Goal: Information Seeking & Learning: Check status

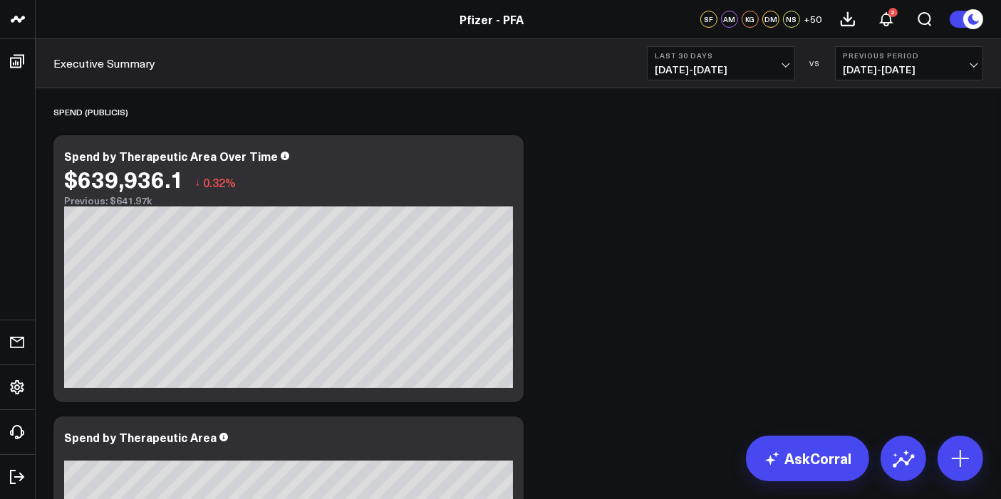
click at [784, 67] on span "[DATE] - [DATE]" at bounding box center [721, 69] width 133 height 11
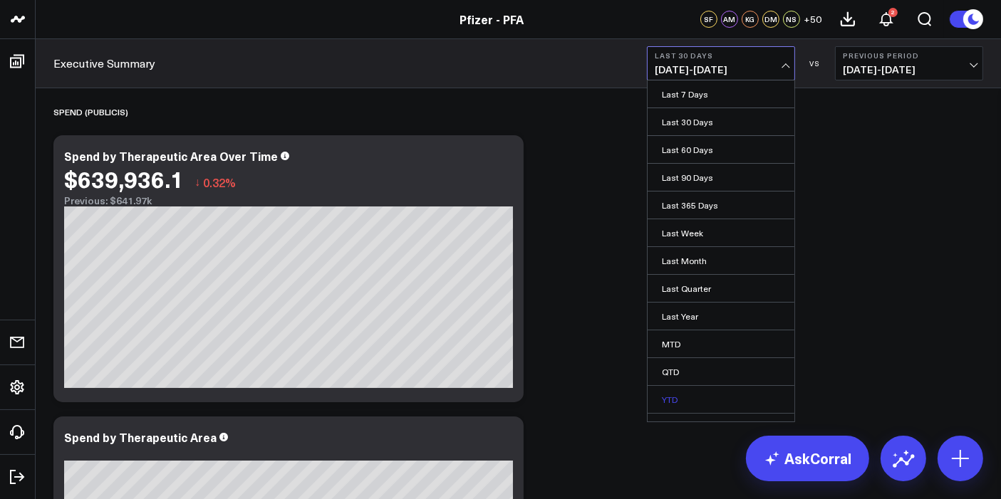
scroll to position [43, 0]
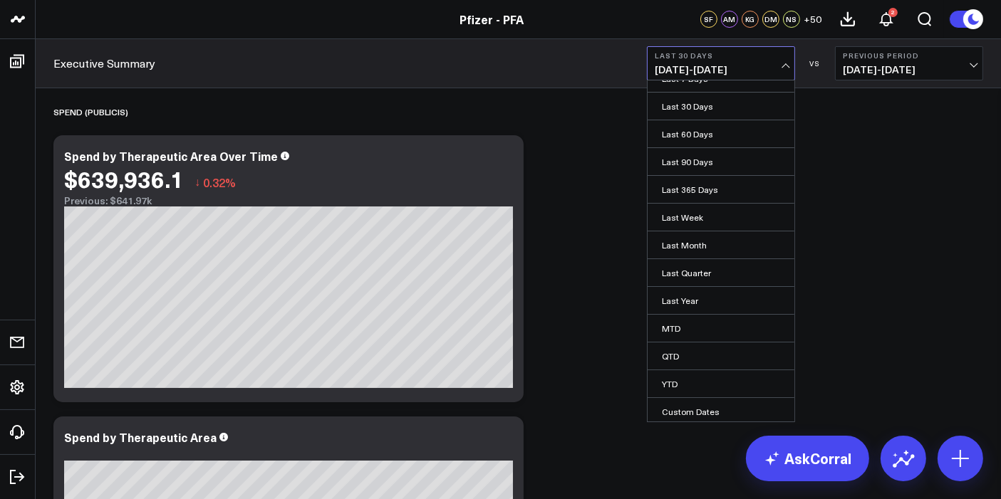
click at [698, 404] on link "Custom Dates" at bounding box center [721, 411] width 147 height 27
select select "8"
select select "2025"
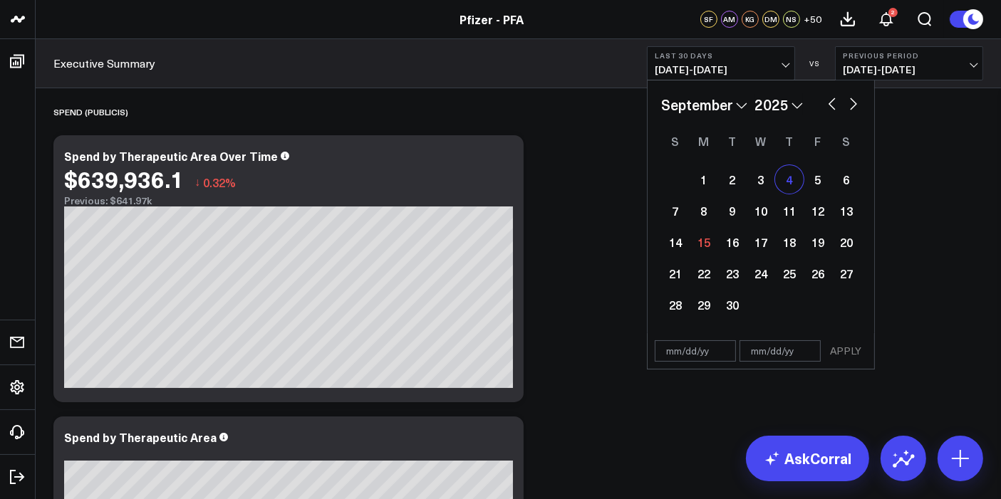
click at [796, 176] on div "4" at bounding box center [789, 179] width 29 height 29
type input "[DATE]"
select select "8"
select select "2025"
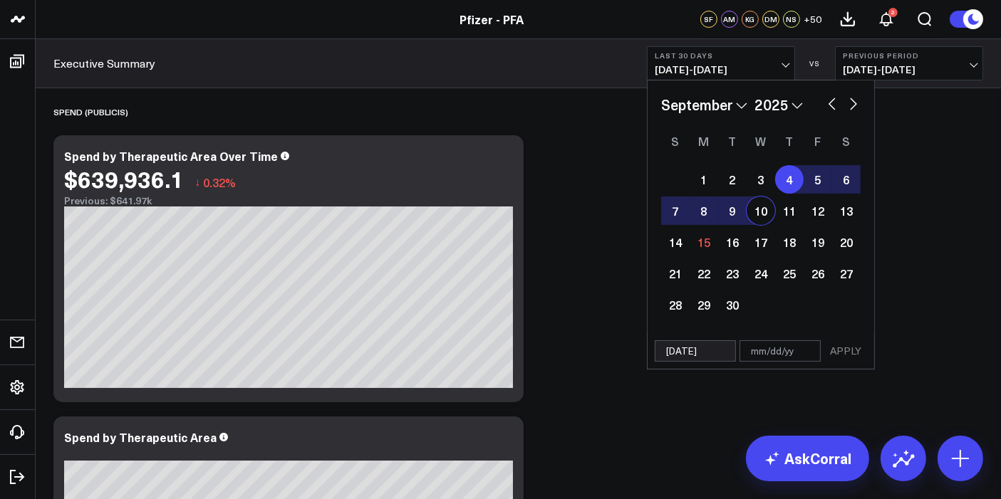
click at [766, 210] on div "10" at bounding box center [761, 211] width 29 height 29
type input "[DATE]"
select select "8"
select select "2025"
click at [854, 349] on button "APPLY" at bounding box center [845, 351] width 43 height 21
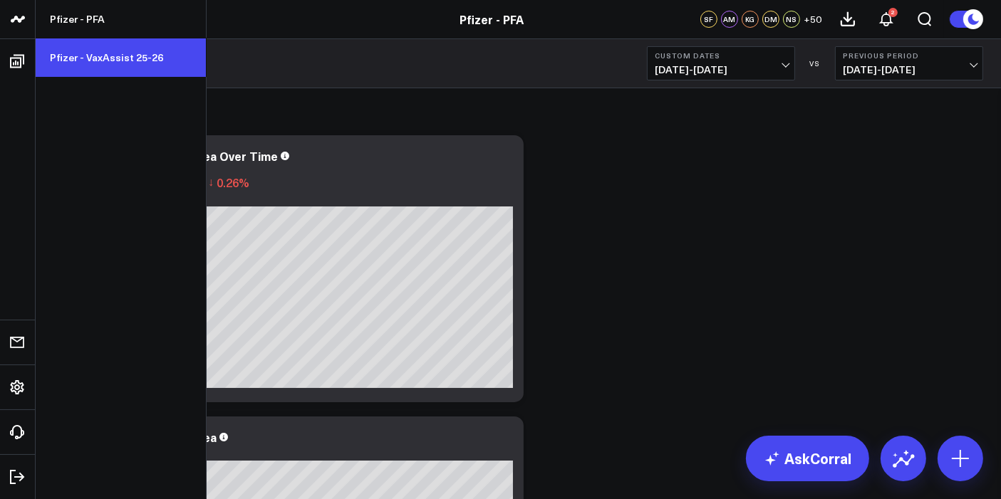
click at [89, 57] on link "Pfizer - VaxAssist 25-26" at bounding box center [121, 57] width 170 height 38
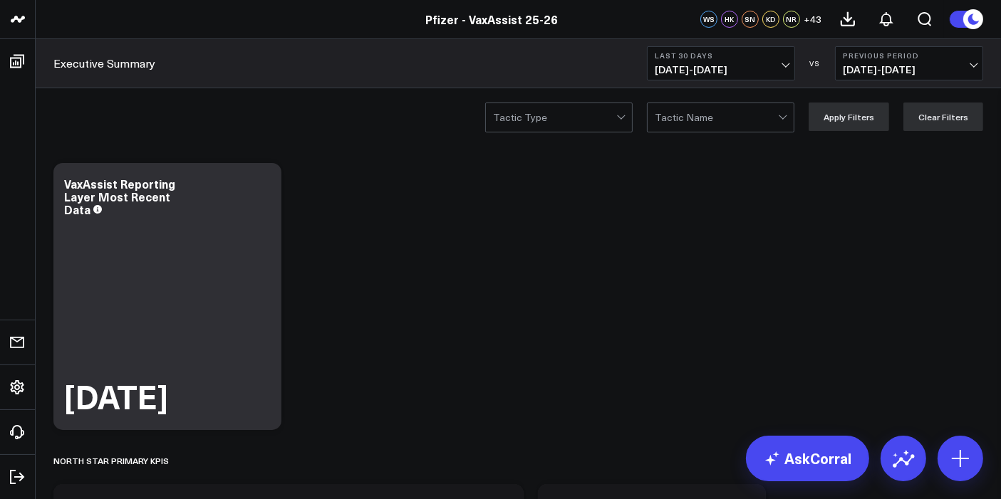
click at [771, 67] on span "[DATE] - [DATE]" at bounding box center [721, 69] width 133 height 11
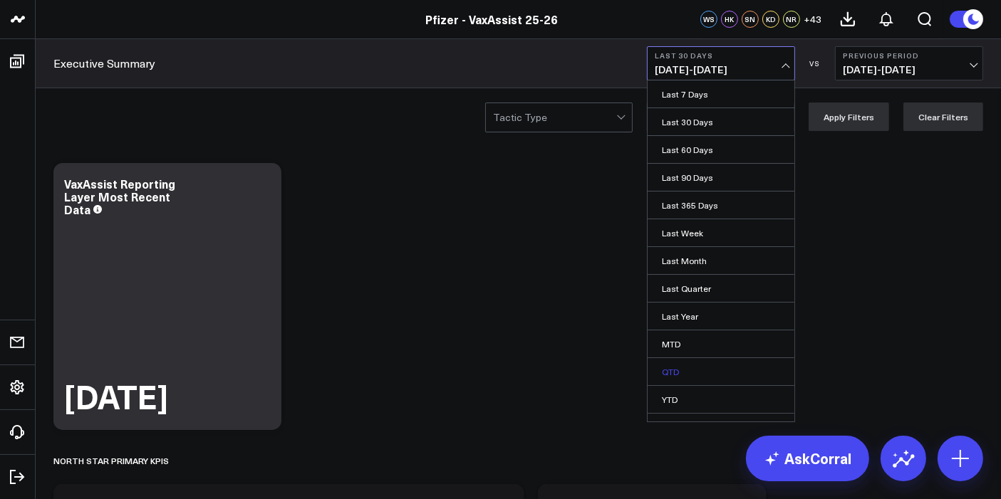
scroll to position [43, 0]
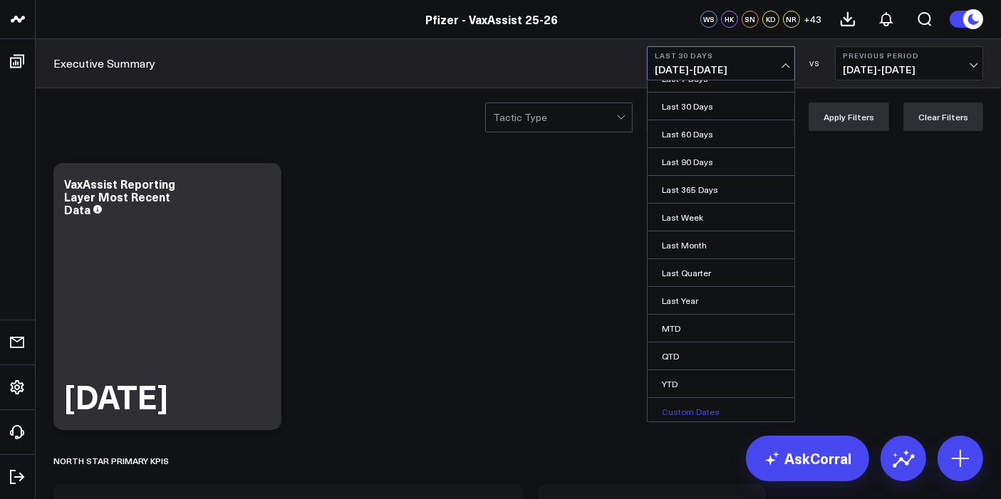
click at [682, 406] on link "Custom Dates" at bounding box center [721, 411] width 147 height 27
select select "8"
select select "2025"
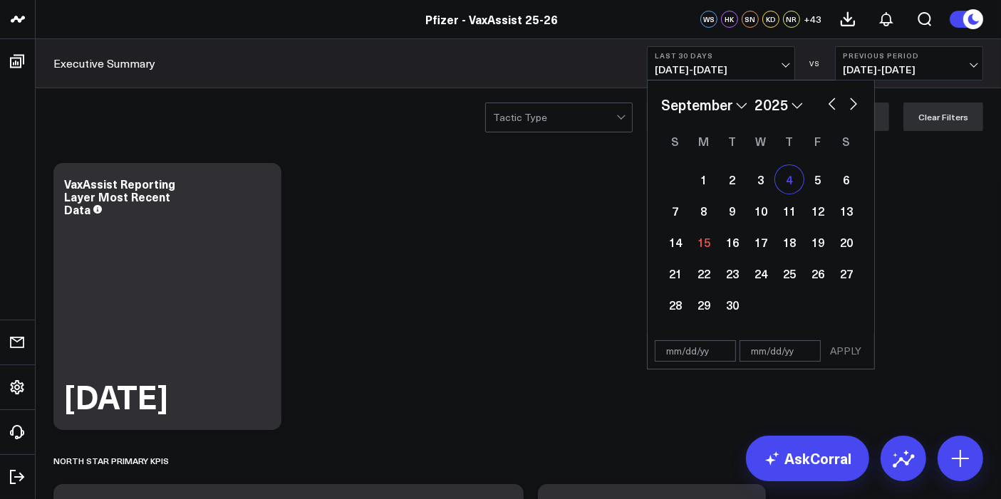
click at [792, 174] on div "4" at bounding box center [789, 179] width 29 height 29
type input "[DATE]"
select select "8"
select select "2025"
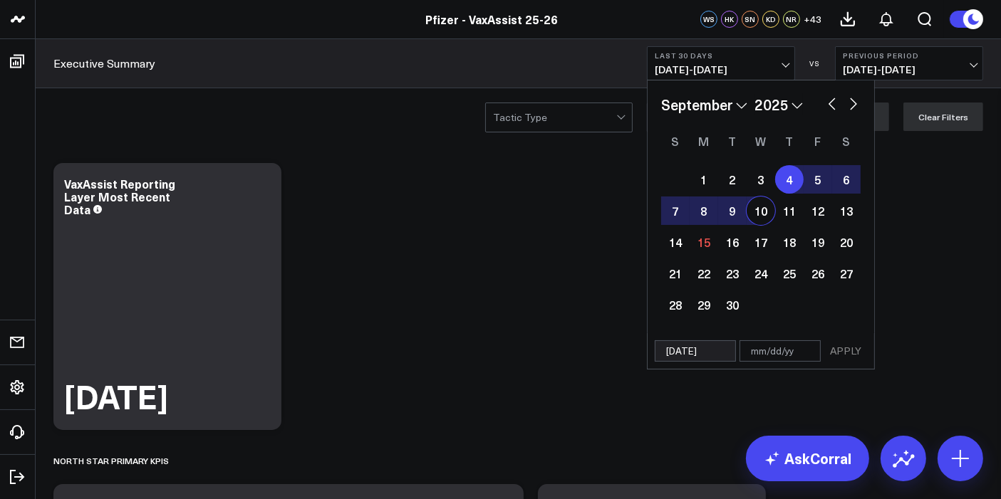
click at [764, 206] on div "10" at bounding box center [761, 211] width 29 height 29
type input "[DATE]"
select select "8"
select select "2025"
click at [851, 344] on button "APPLY" at bounding box center [845, 351] width 43 height 21
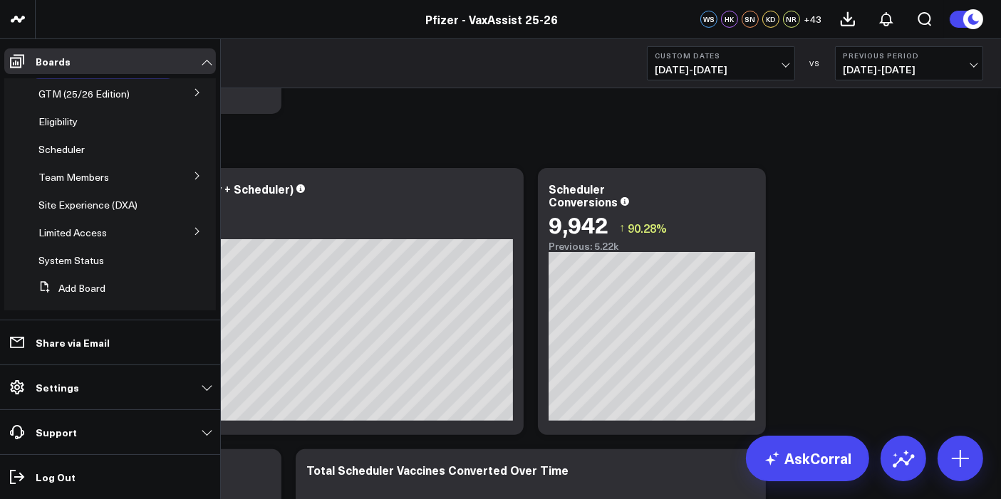
scroll to position [38, 0]
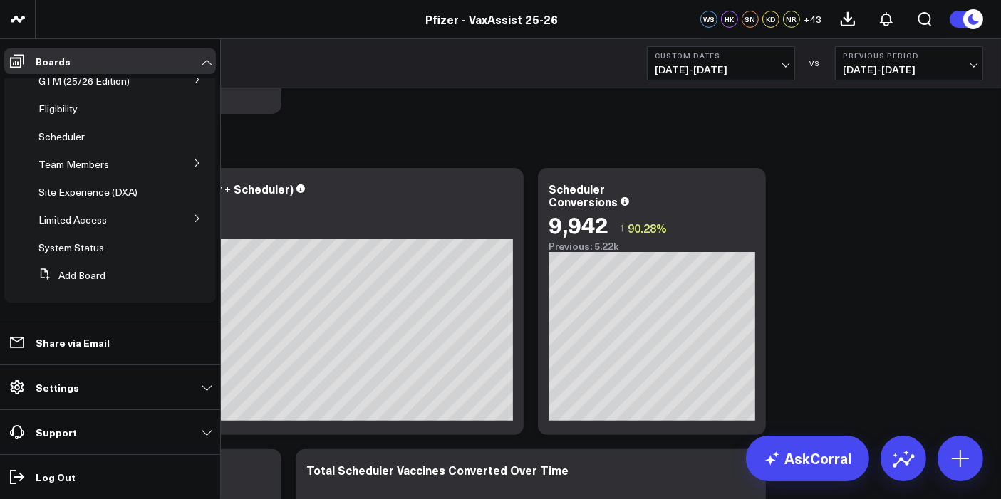
click at [193, 165] on icon at bounding box center [197, 163] width 9 height 9
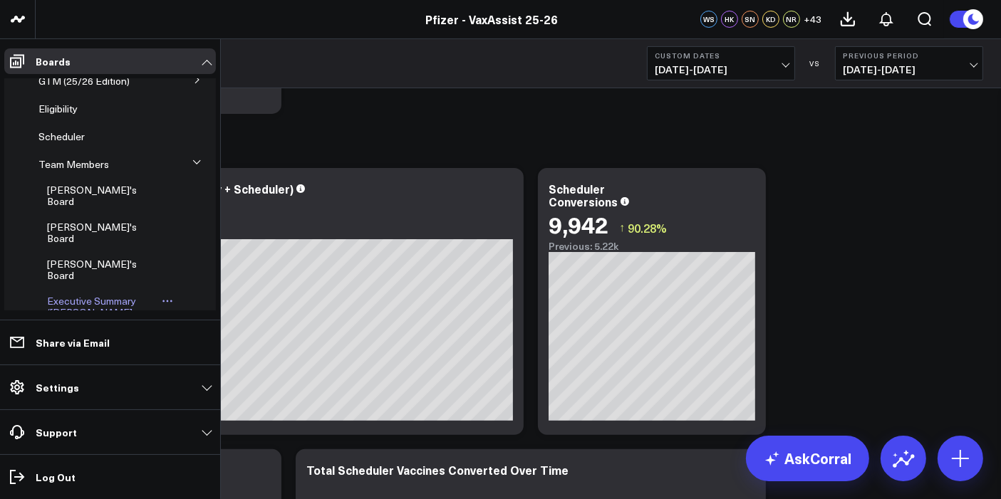
click at [90, 294] on span "Executive Summary ([PERSON_NAME] Version)" at bounding box center [91, 312] width 89 height 36
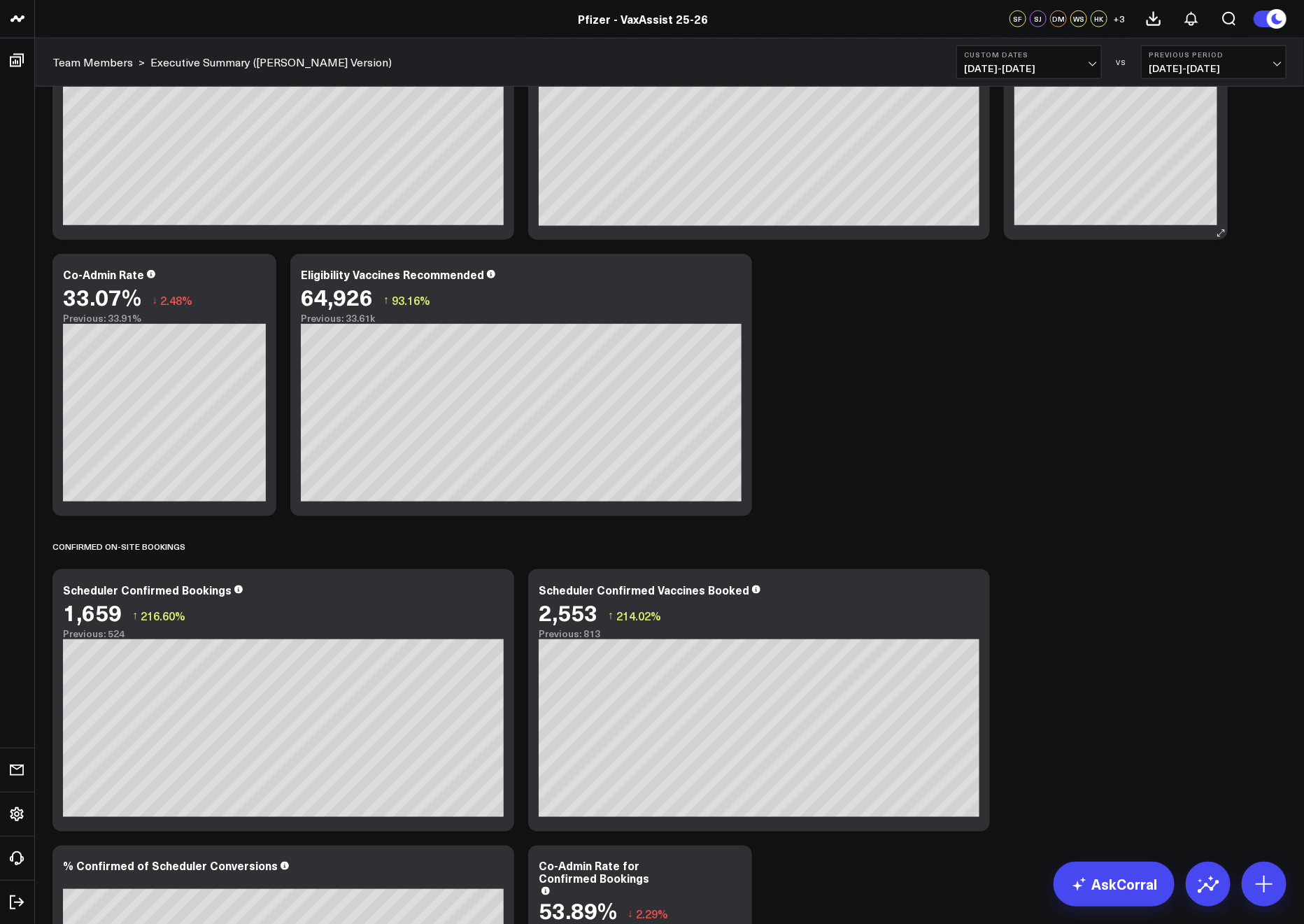
scroll to position [730, 0]
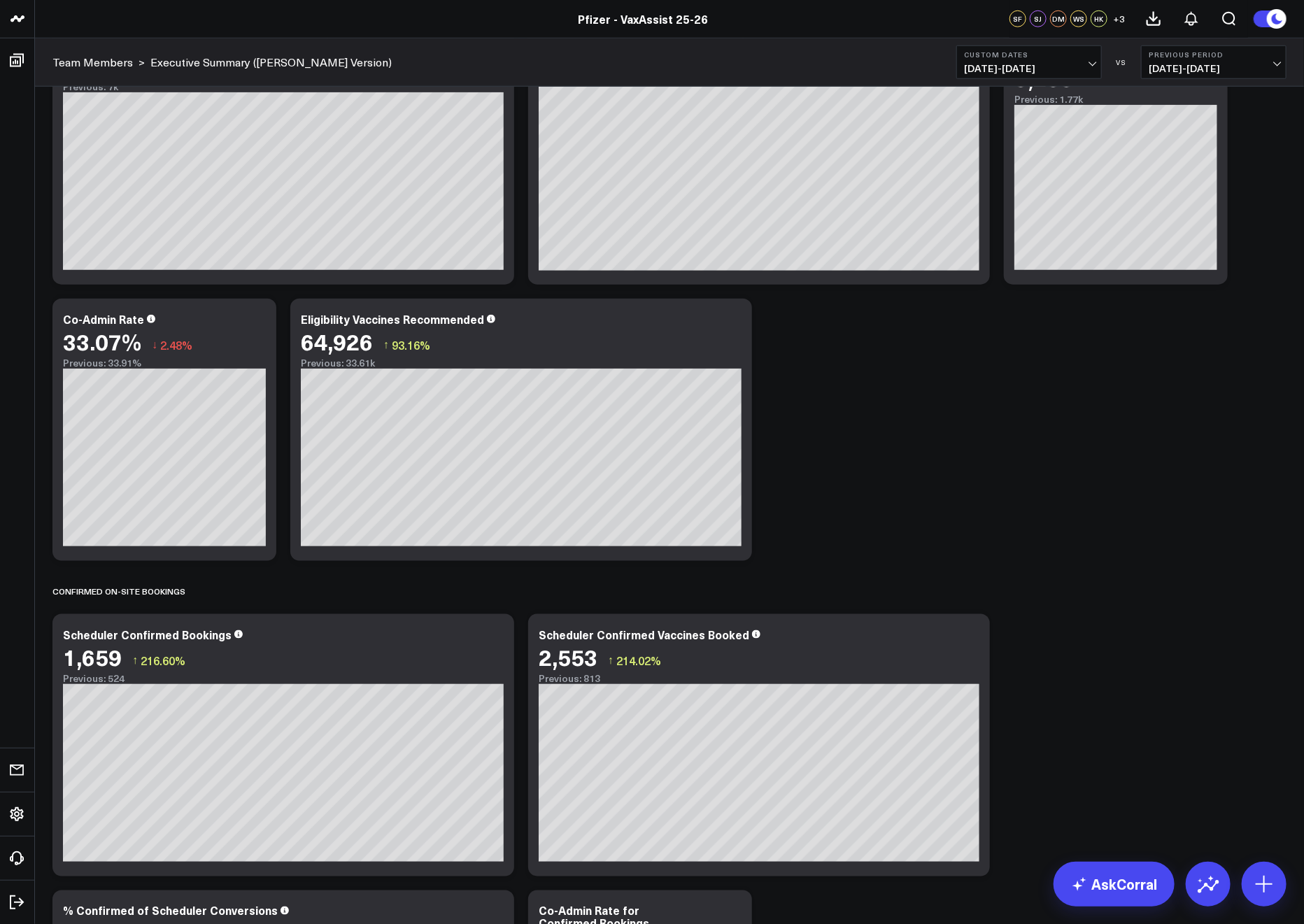
click at [982, 65] on button "Previous Period [DATE] - [DATE]" at bounding box center [1214, 62] width 145 height 33
click at [982, 149] on link "YoY" at bounding box center [1214, 146] width 144 height 27
click at [982, 63] on span "[DATE] - [DATE]" at bounding box center [1214, 68] width 131 height 11
click at [982, 88] on link "Previous Period" at bounding box center [1214, 92] width 144 height 27
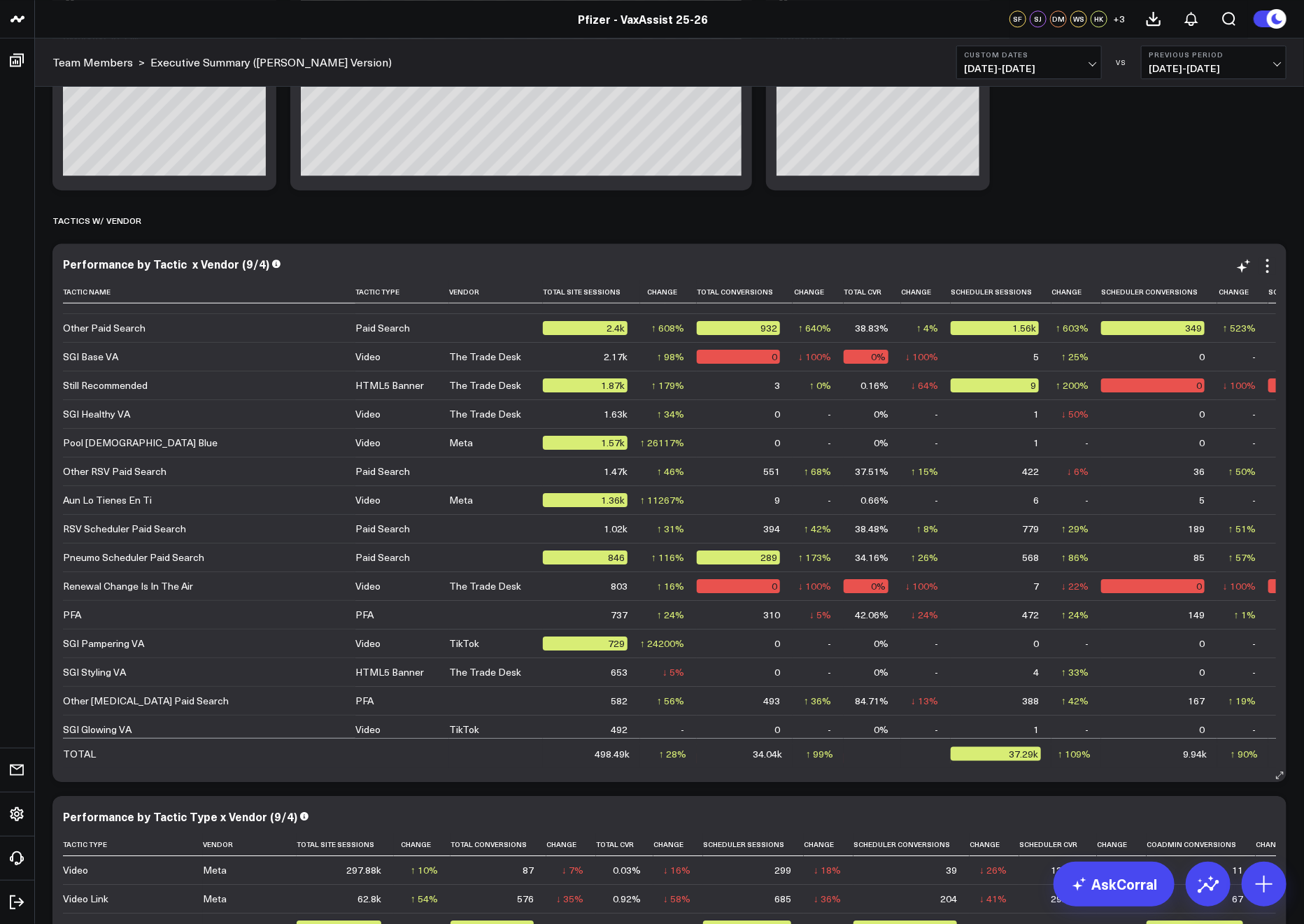
scroll to position [700, 0]
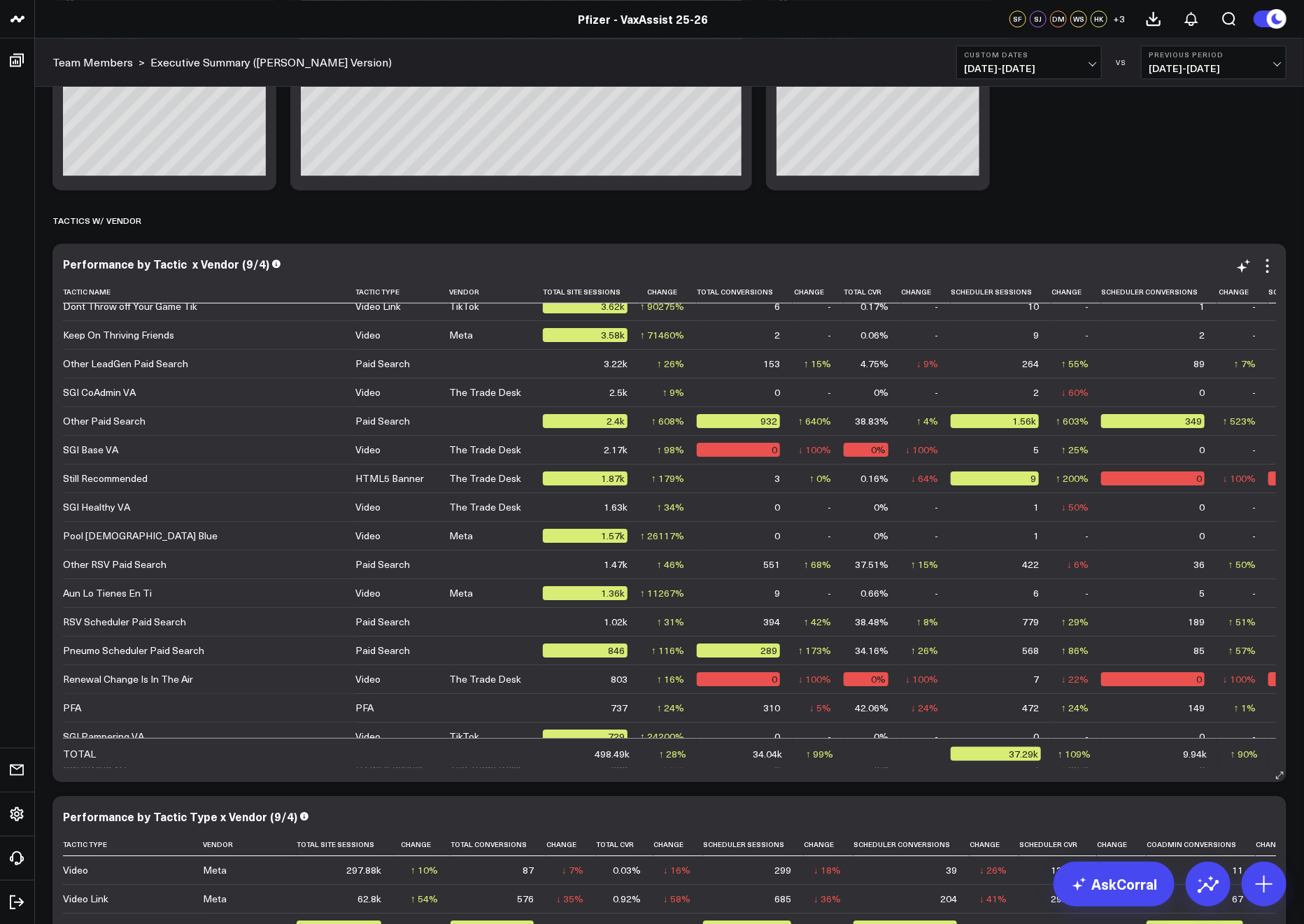
click at [543, 297] on th "Total Site Sessions" at bounding box center [591, 293] width 97 height 24
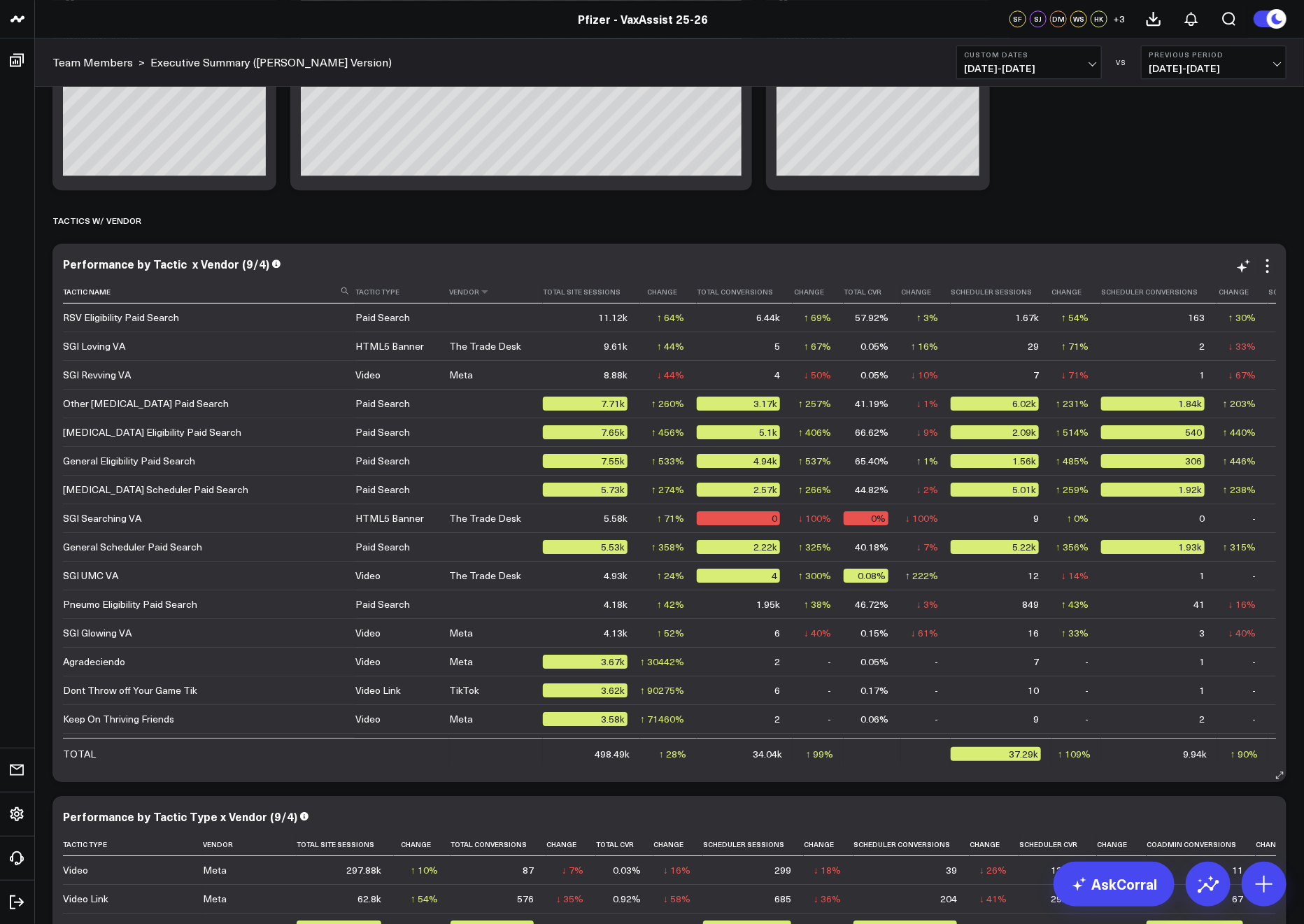
scroll to position [310, 0]
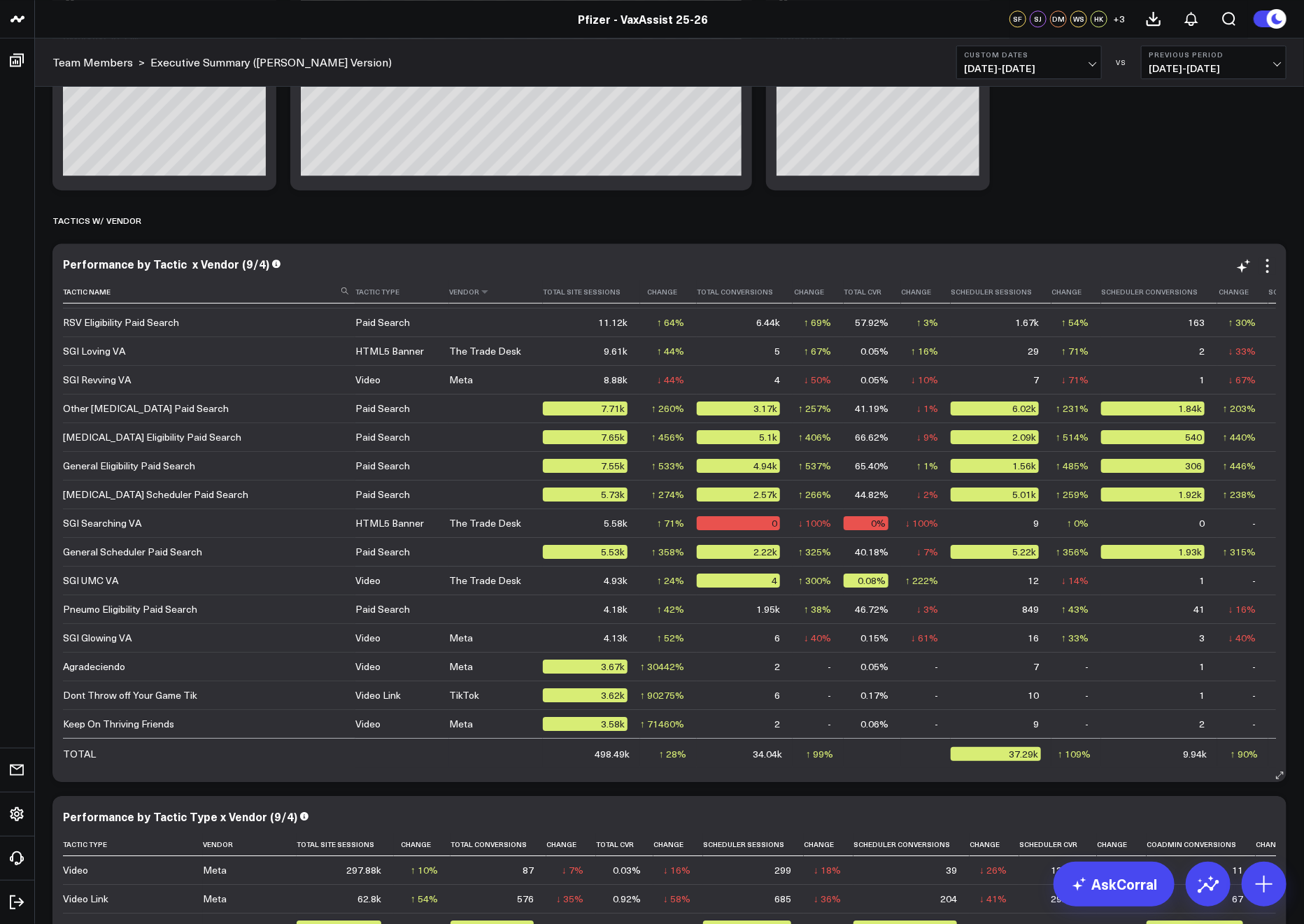
click at [449, 298] on th "Vendor" at bounding box center [495, 293] width 93 height 24
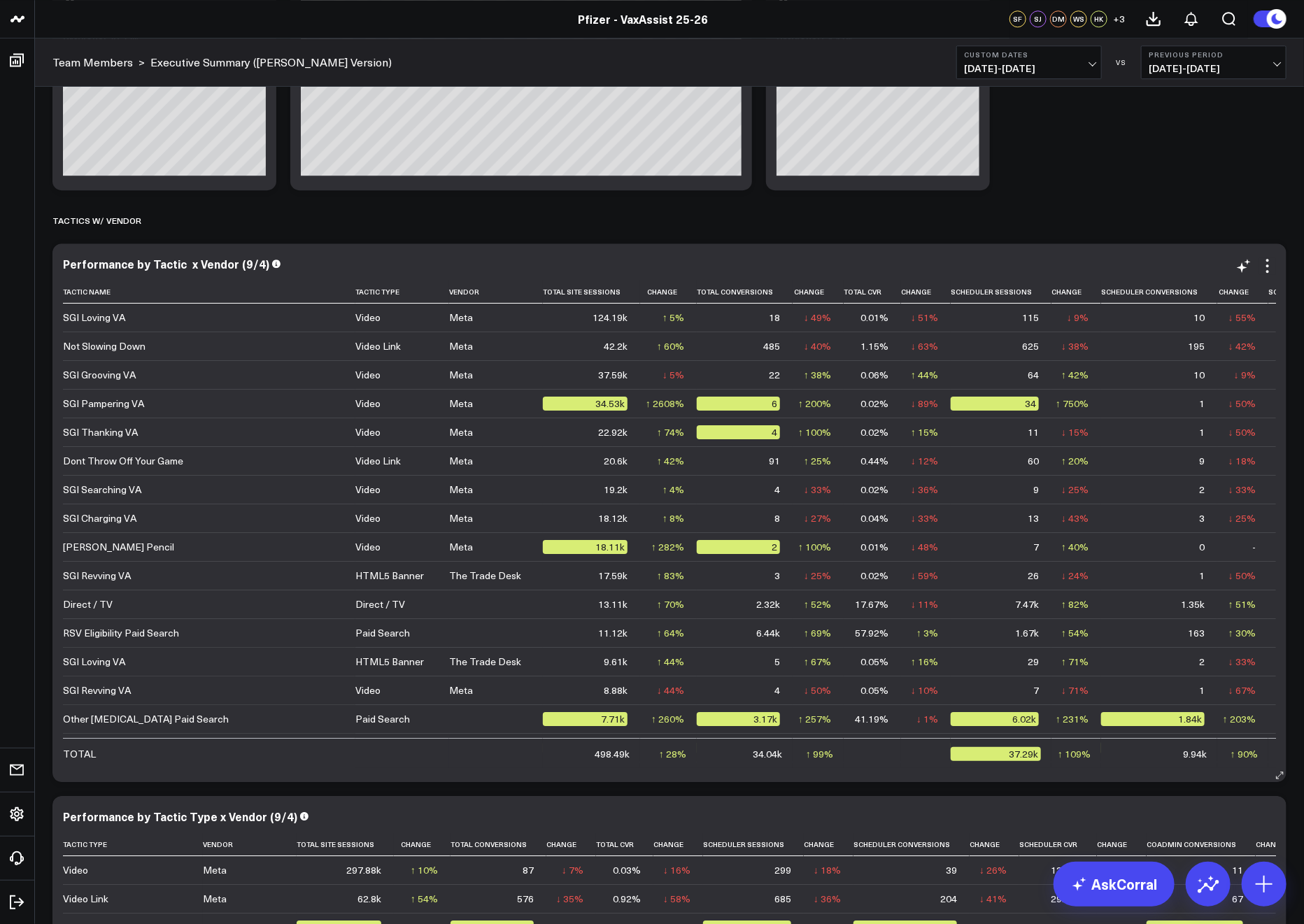
scroll to position [2129, 0]
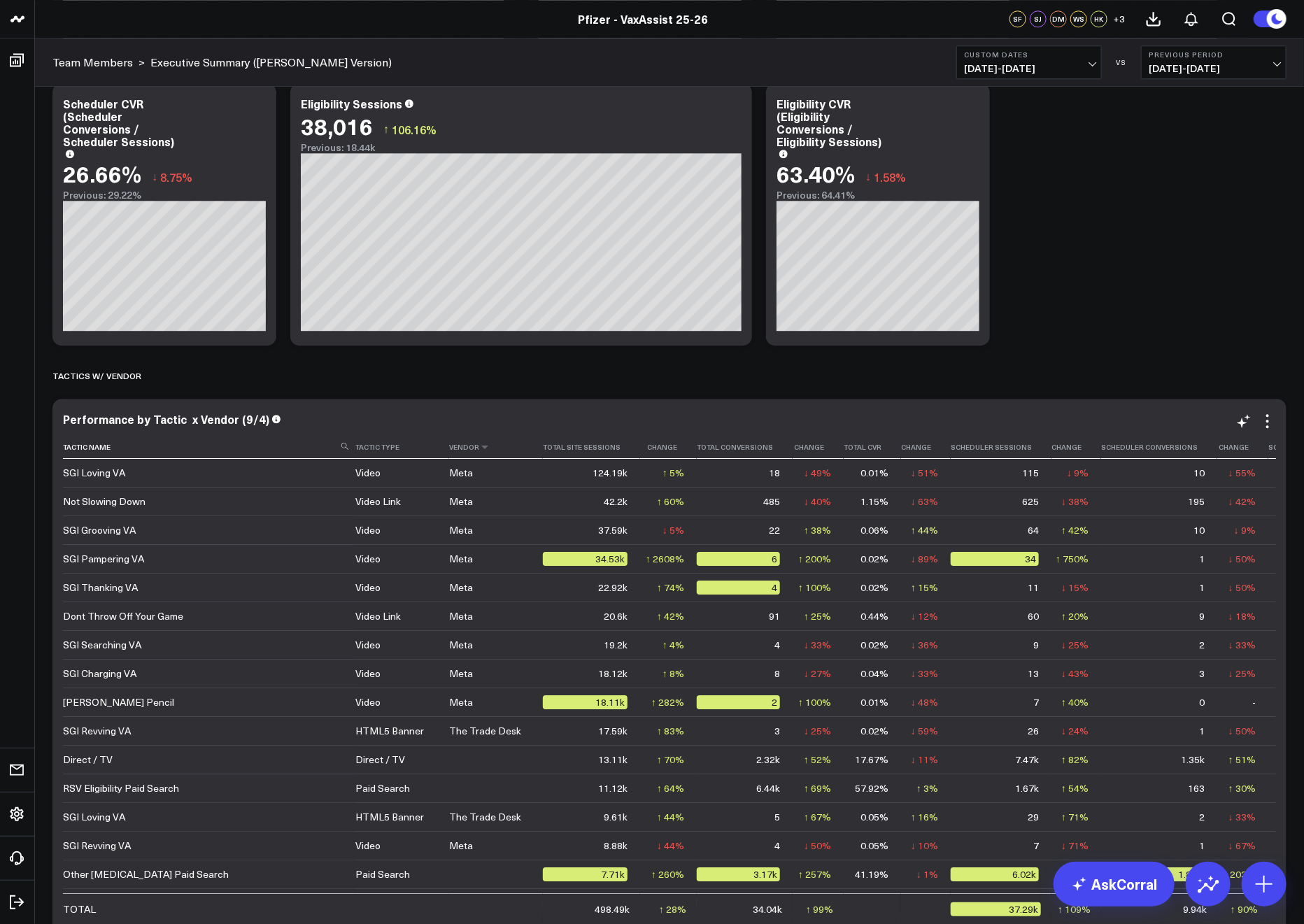
click at [449, 450] on th "Vendor" at bounding box center [495, 448] width 93 height 24
click at [479, 450] on icon at bounding box center [484, 447] width 11 height 9
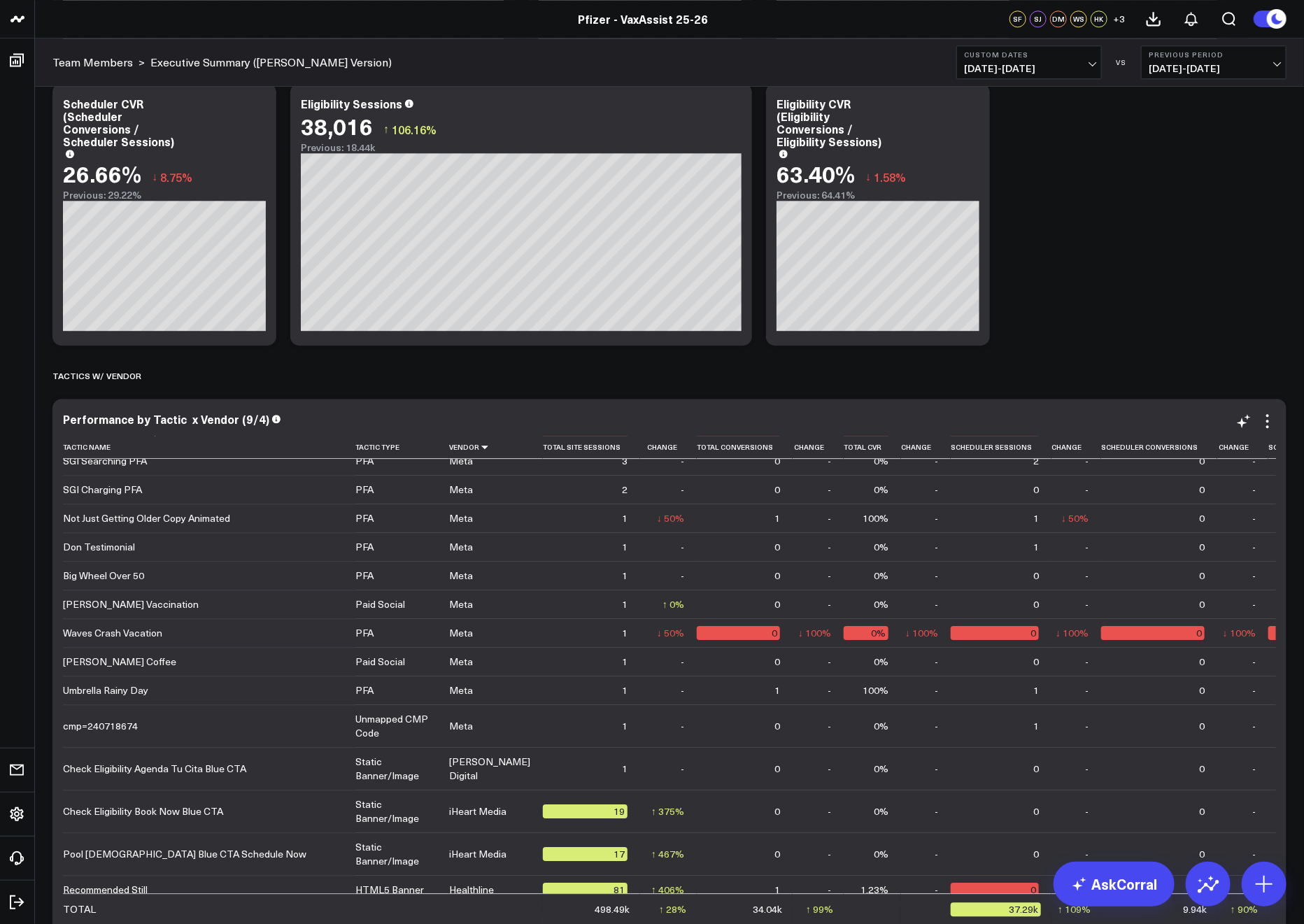
scroll to position [2021, 0]
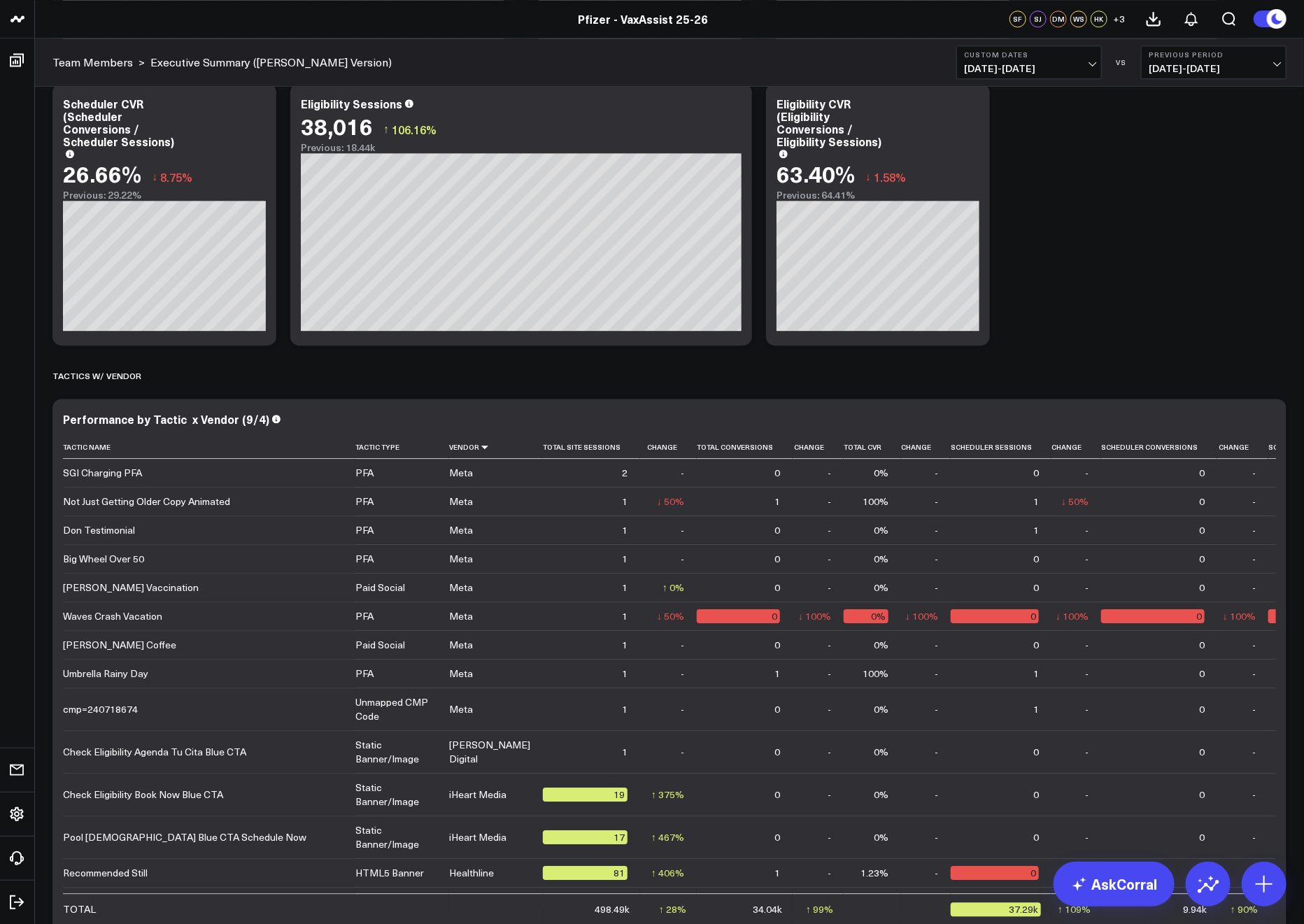
click at [45, 490] on div "Modify via AI Copy link to widget Ask support Remove Create linked copy Executi…" at bounding box center [669, 57] width 1248 height 4065
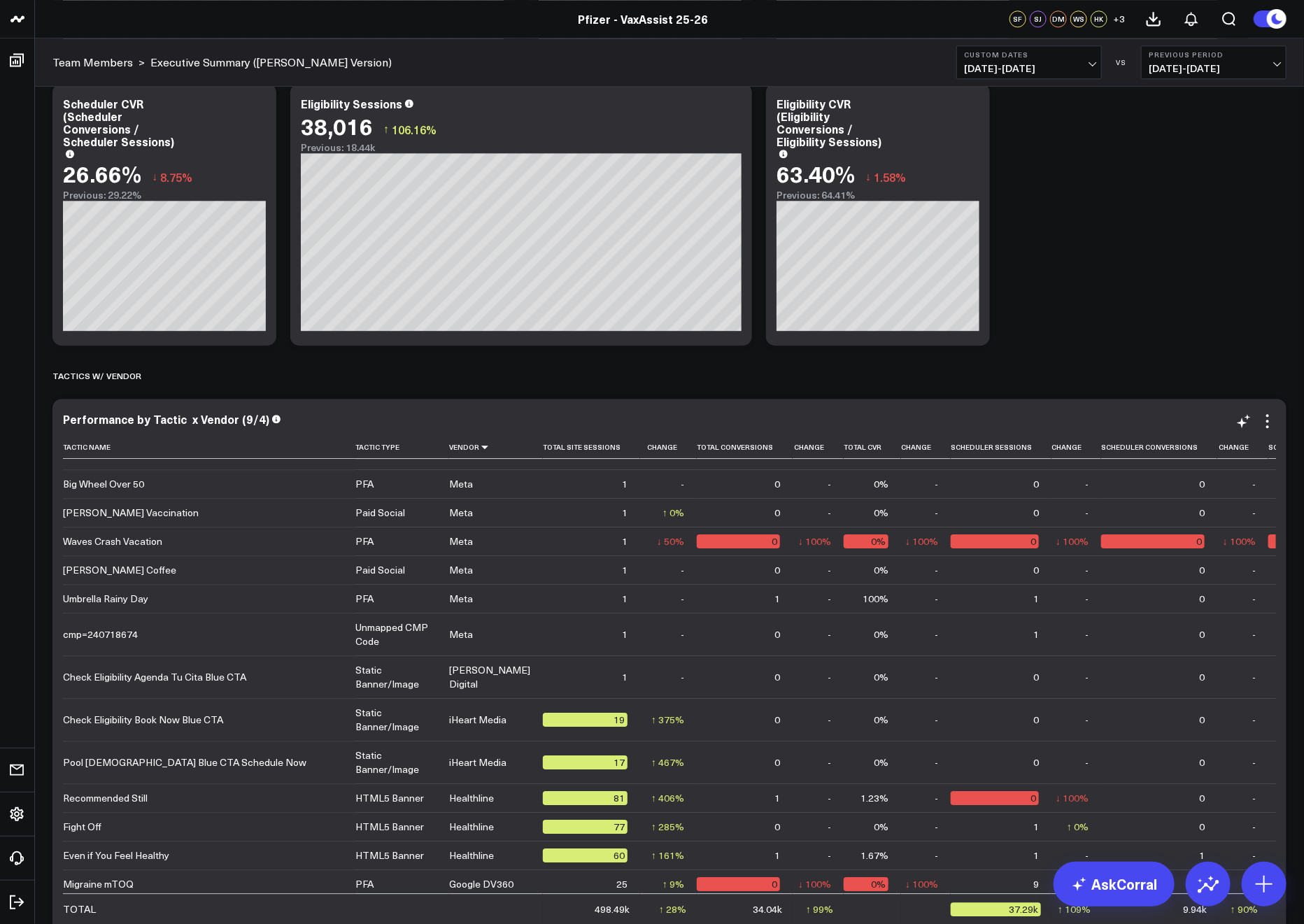
scroll to position [2099, 0]
